Goal: Information Seeking & Learning: Learn about a topic

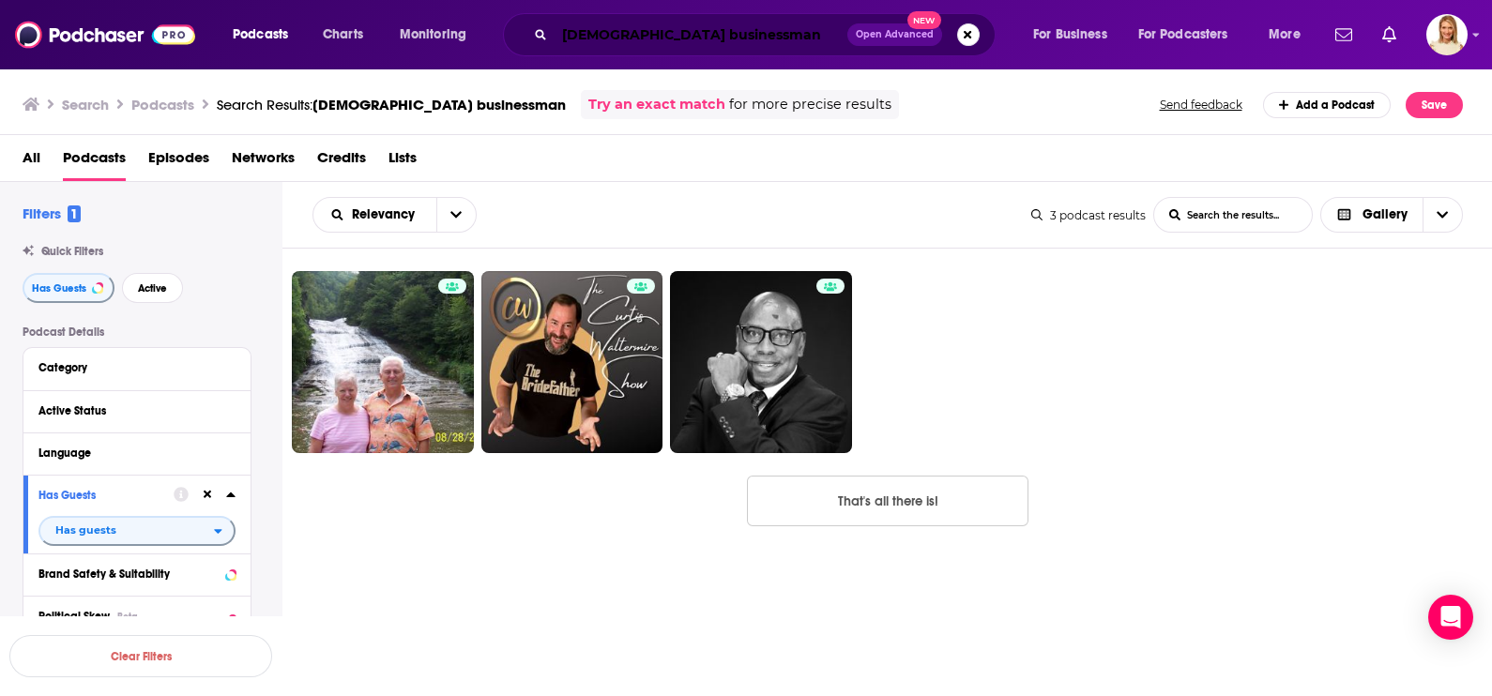
drag, startPoint x: 640, startPoint y: 38, endPoint x: 708, endPoint y: 55, distance: 70.8
click at [640, 38] on input "[DEMOGRAPHIC_DATA] businessman" at bounding box center [701, 35] width 293 height 30
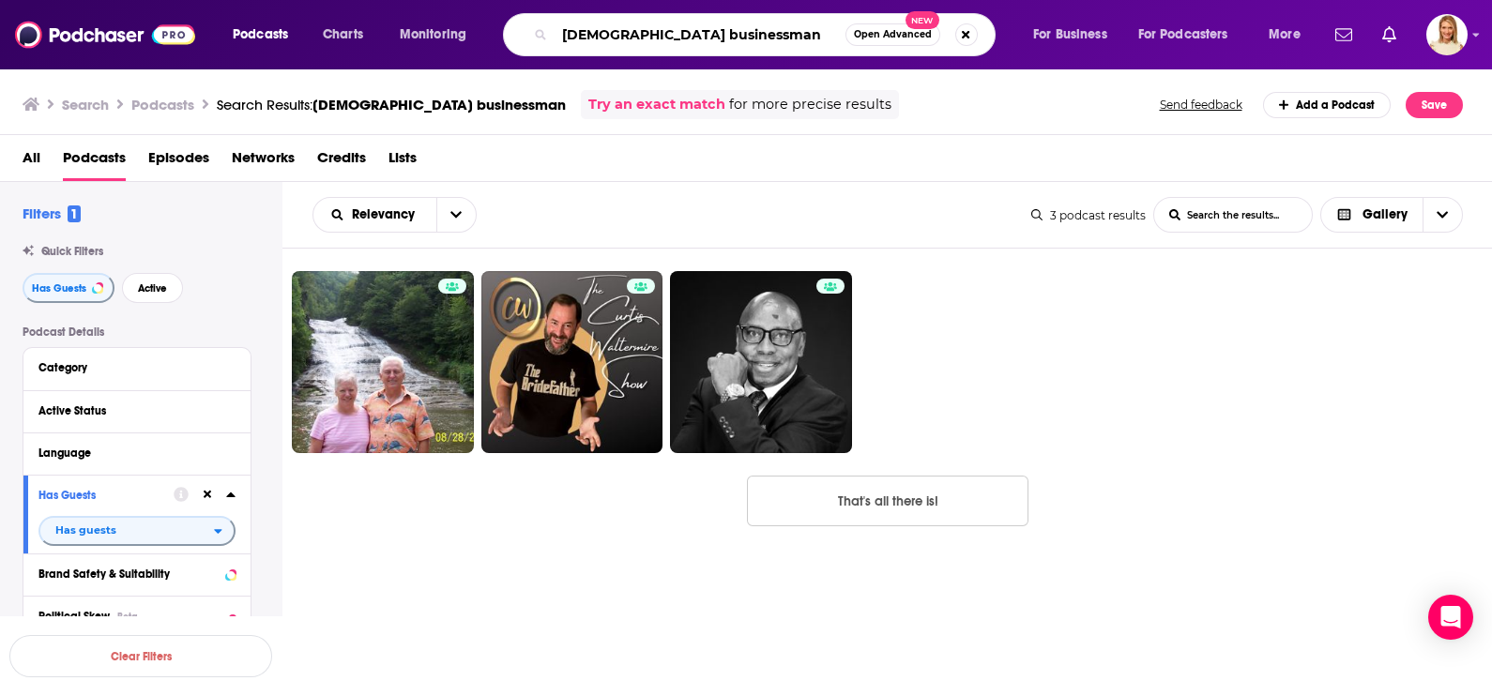
drag, startPoint x: 729, startPoint y: 30, endPoint x: 527, endPoint y: 49, distance: 202.6
click at [527, 49] on div "[DEMOGRAPHIC_DATA] businessman Open Advanced New" at bounding box center [749, 34] width 493 height 43
type input "[PERSON_NAME]"
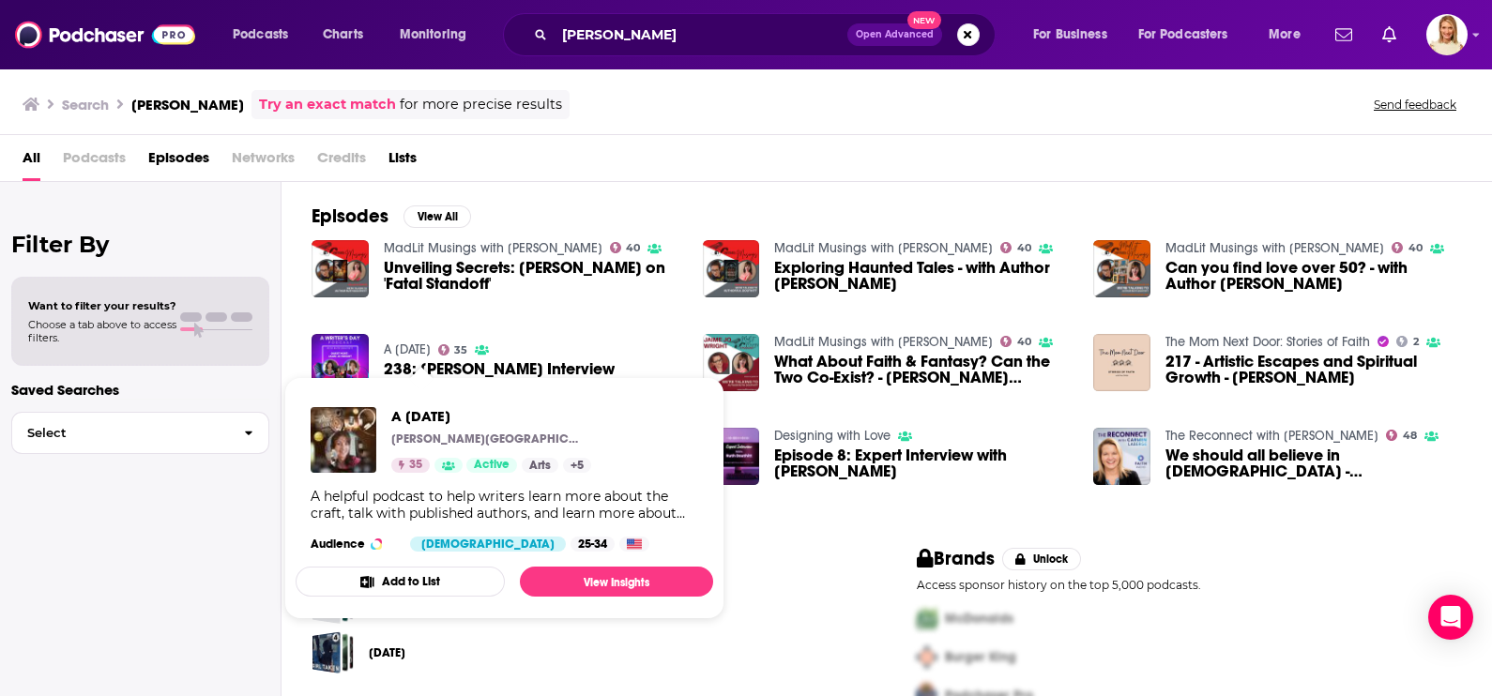
click at [431, 347] on link "A [DATE]" at bounding box center [407, 350] width 47 height 16
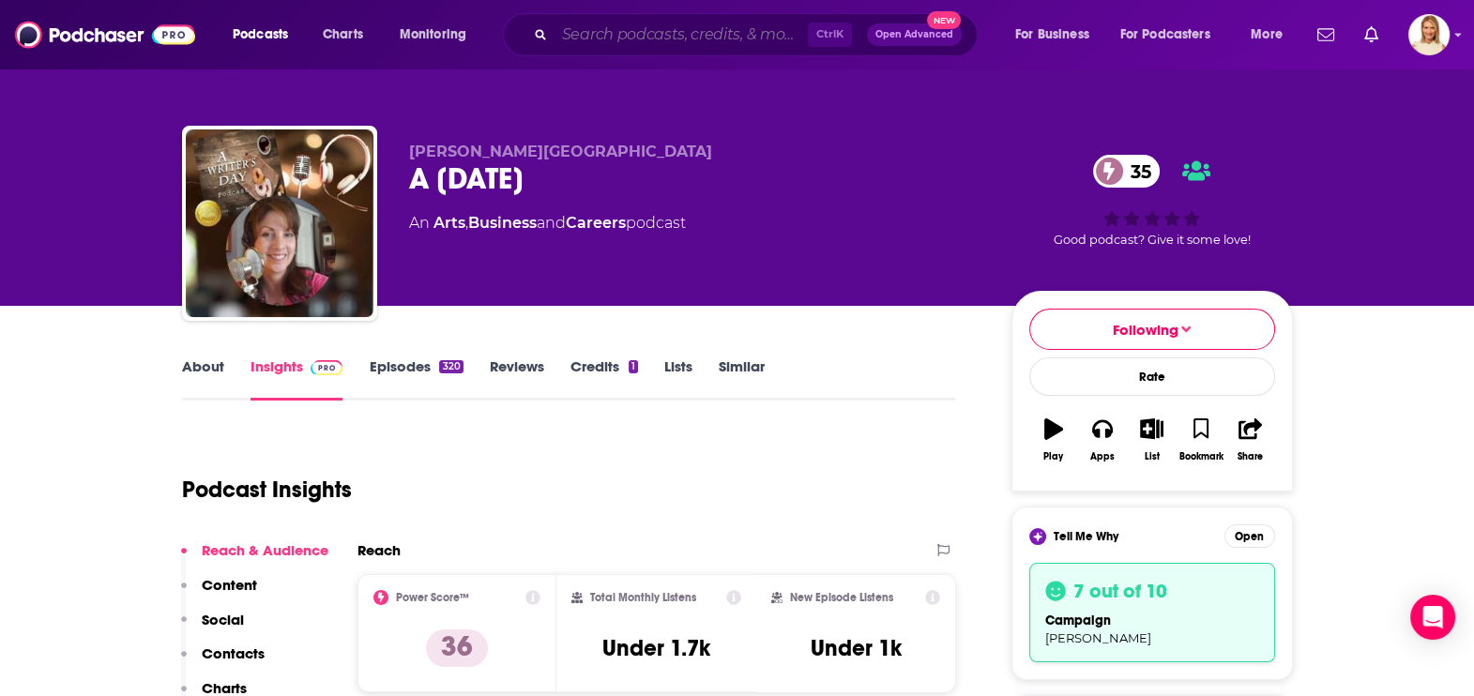
click at [690, 36] on input "Search podcasts, credits, & more..." at bounding box center [681, 35] width 253 height 30
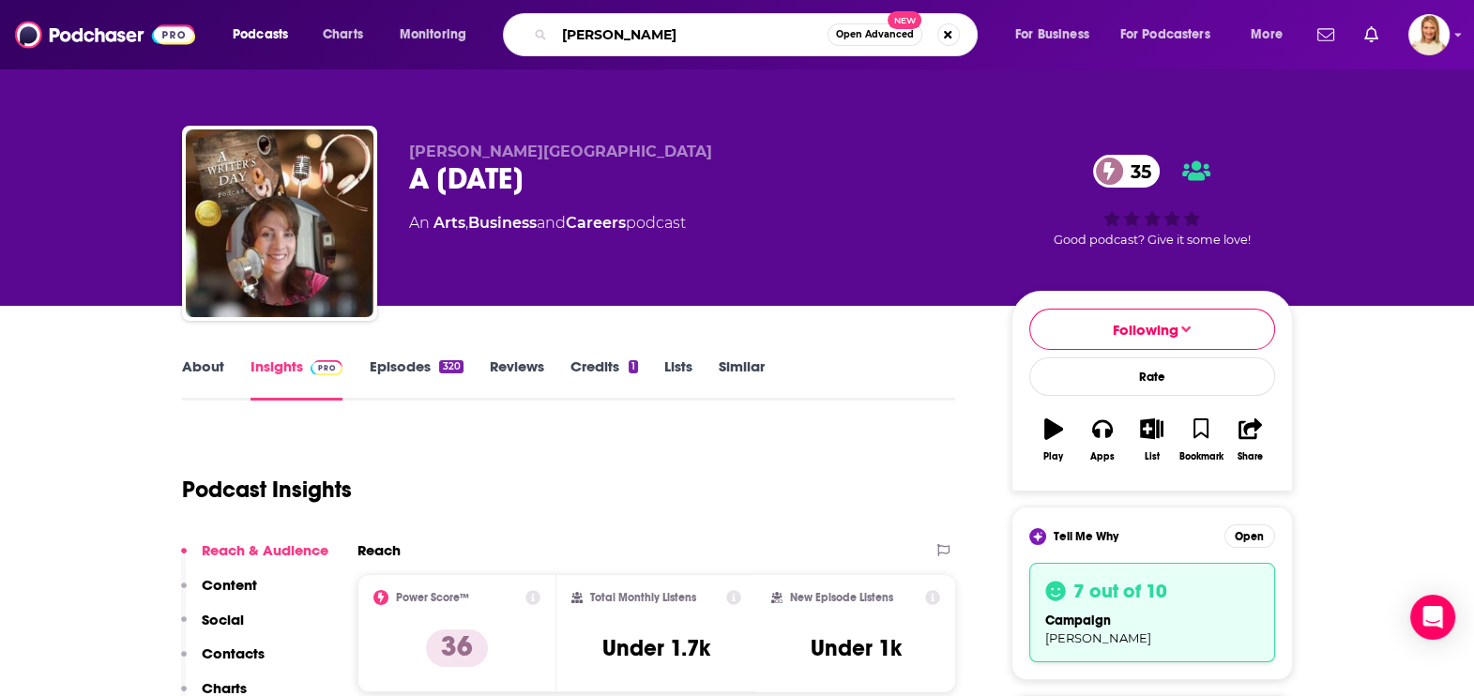
type input "[PERSON_NAME]"
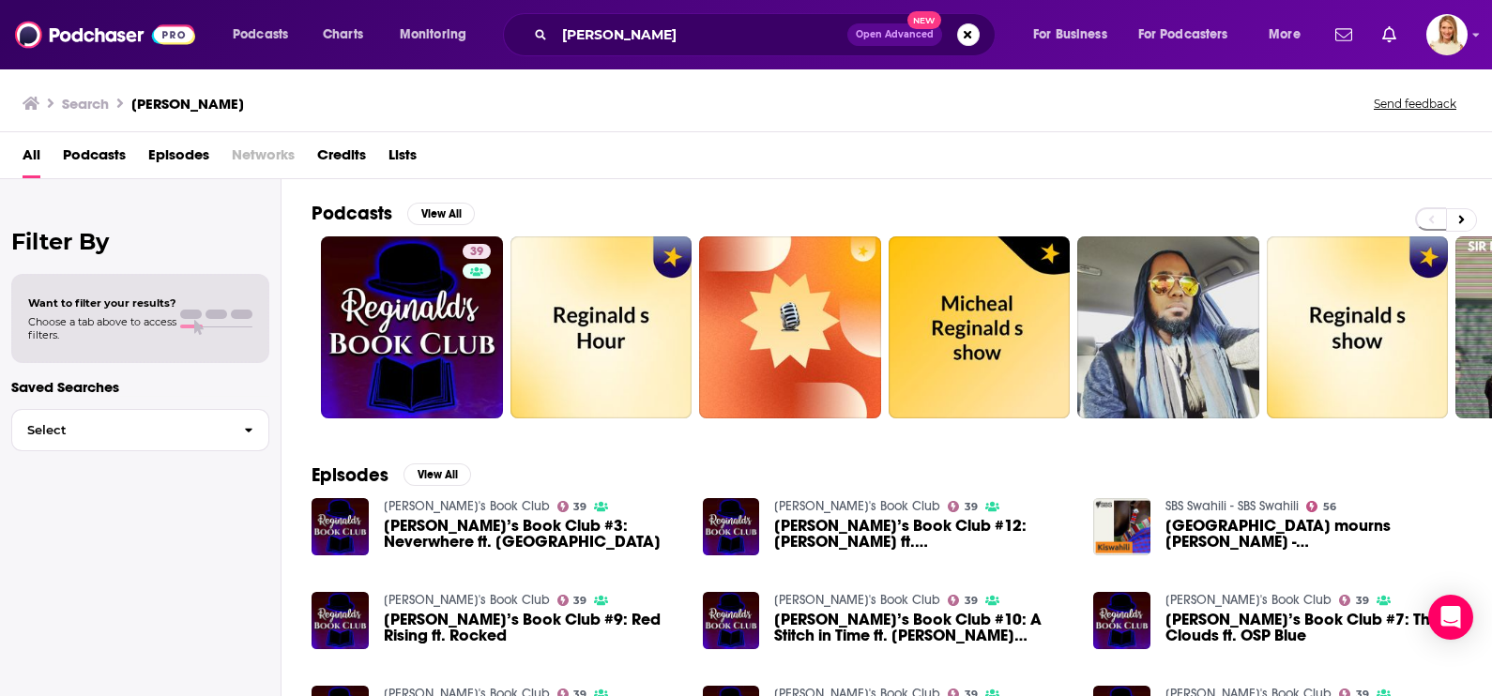
click at [94, 155] on span "Podcasts" at bounding box center [94, 159] width 63 height 38
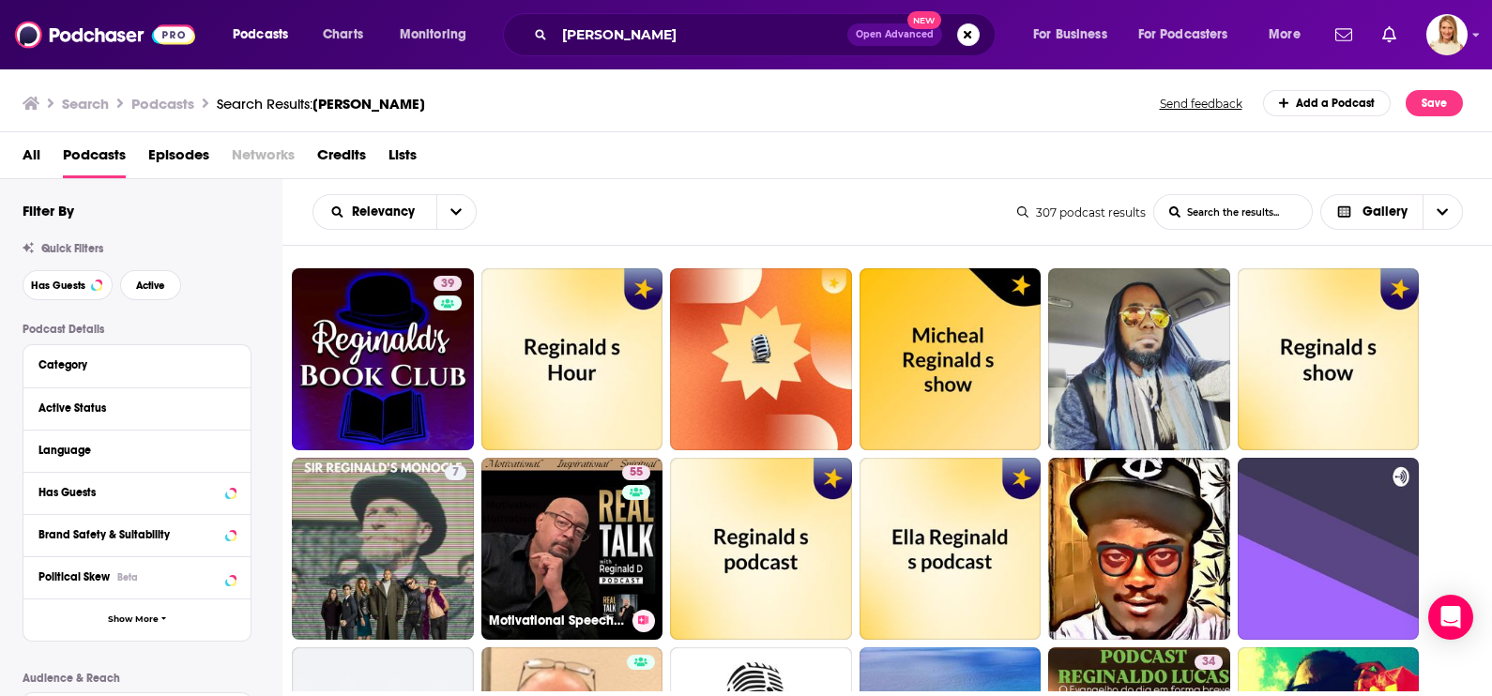
click at [605, 549] on link "55 Motivational Speeches, Inspiration & Real Talk with [PERSON_NAME] (Motivatio…" at bounding box center [572, 549] width 182 height 182
